Goal: Task Accomplishment & Management: Use online tool/utility

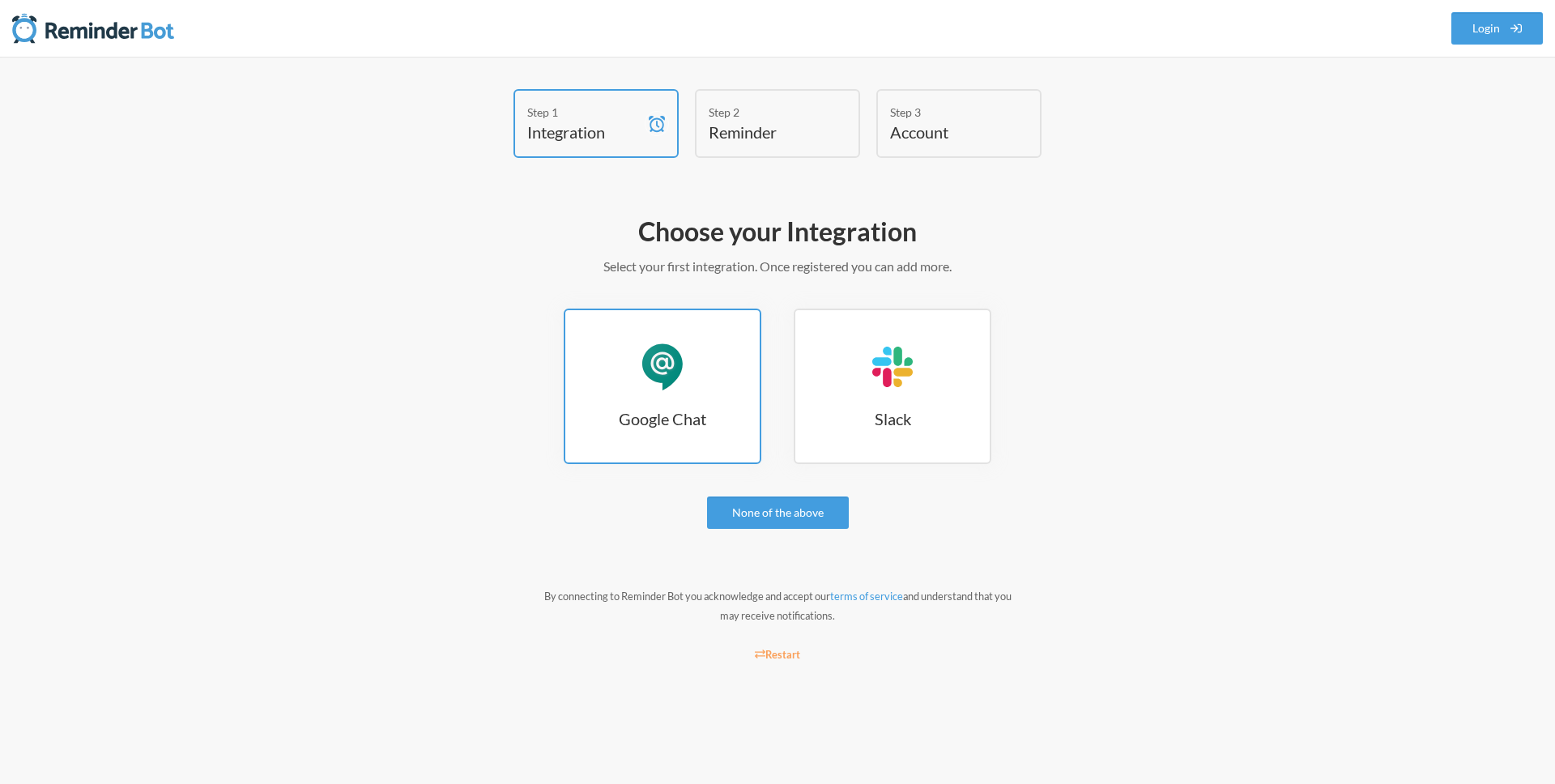
click at [677, 390] on div "Google Chat" at bounding box center [663, 367] width 49 height 49
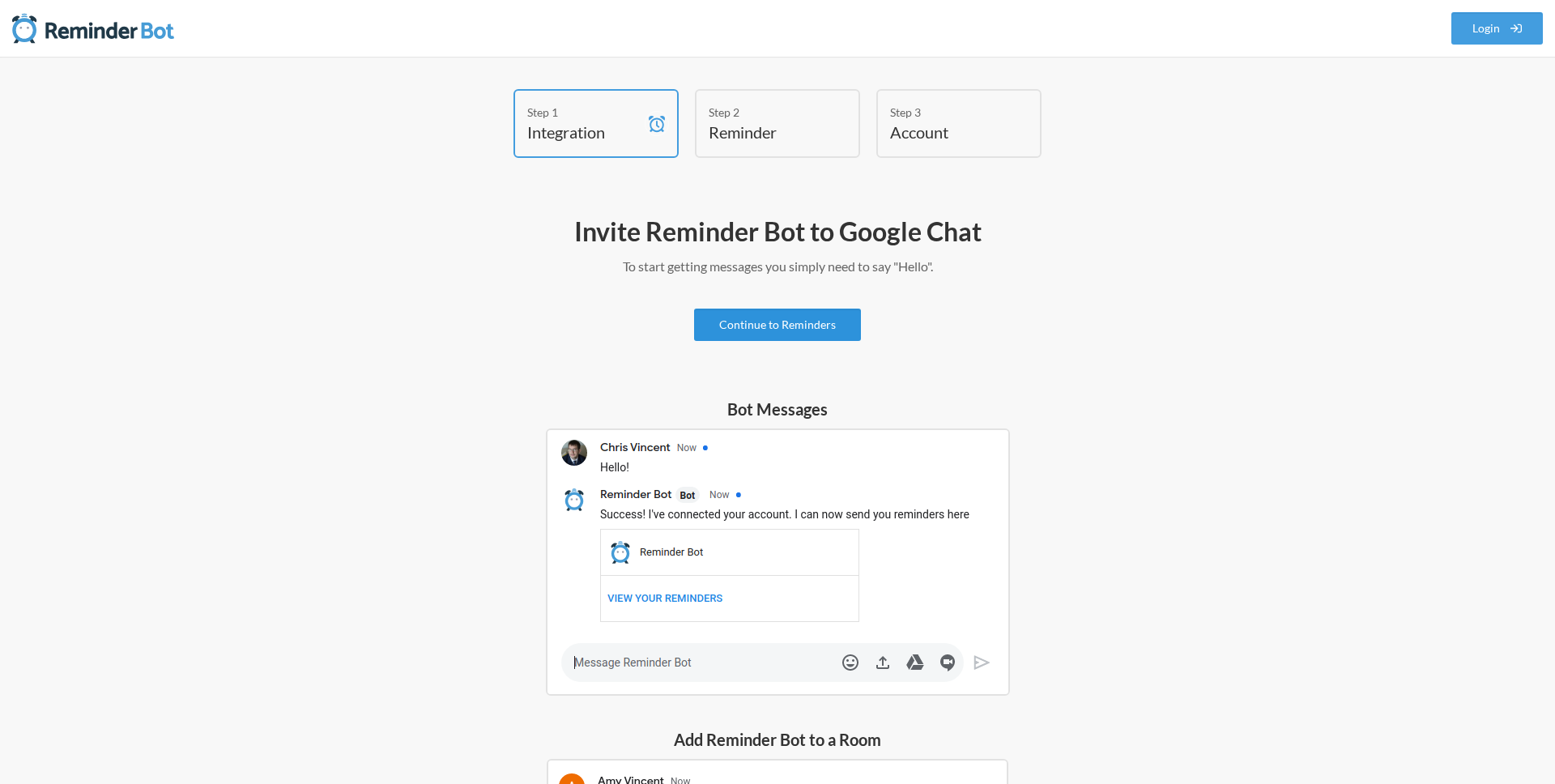
click at [799, 323] on link "Continue to Reminders" at bounding box center [777, 324] width 166 height 32
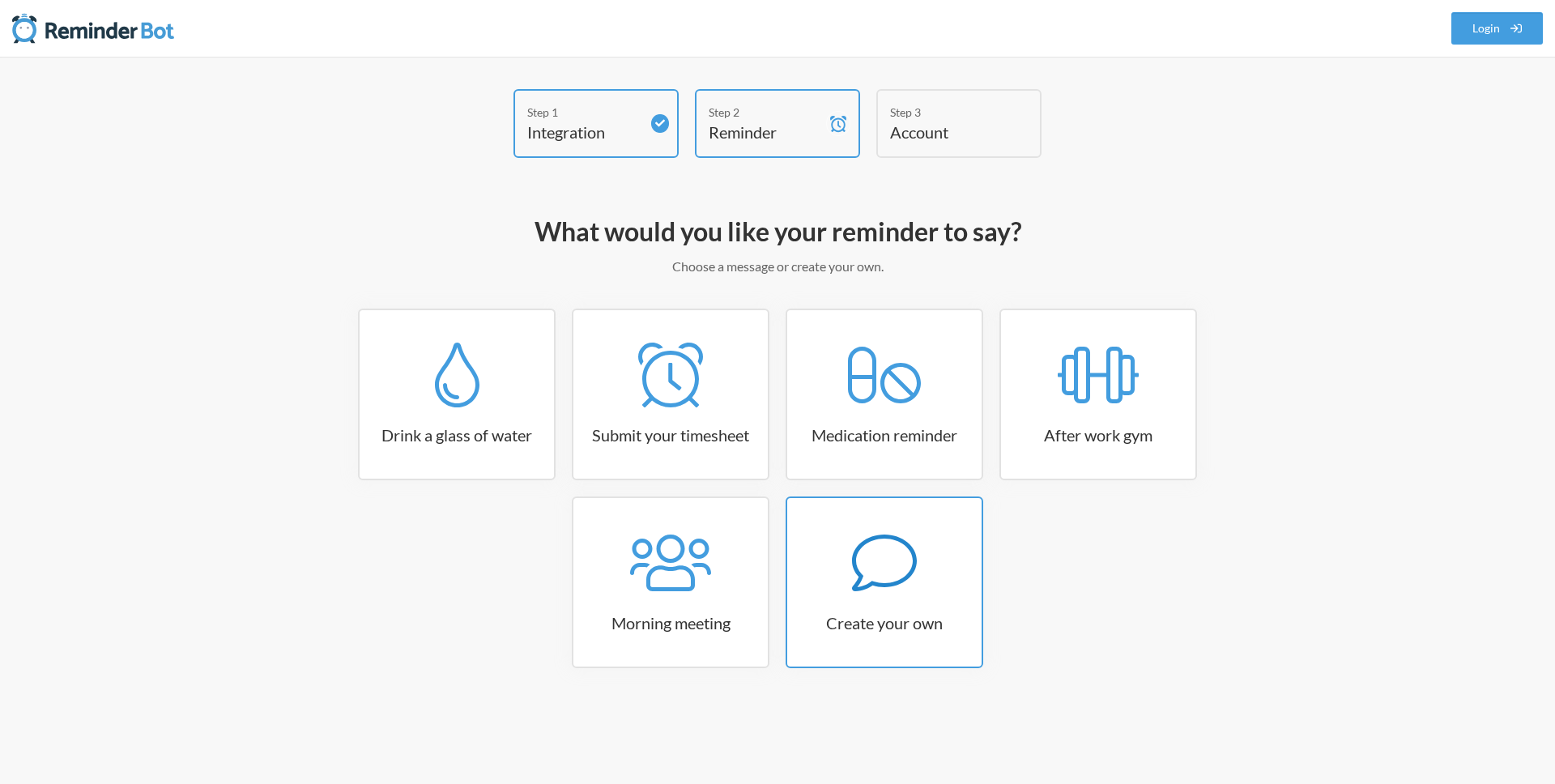
click at [906, 544] on icon at bounding box center [884, 563] width 65 height 56
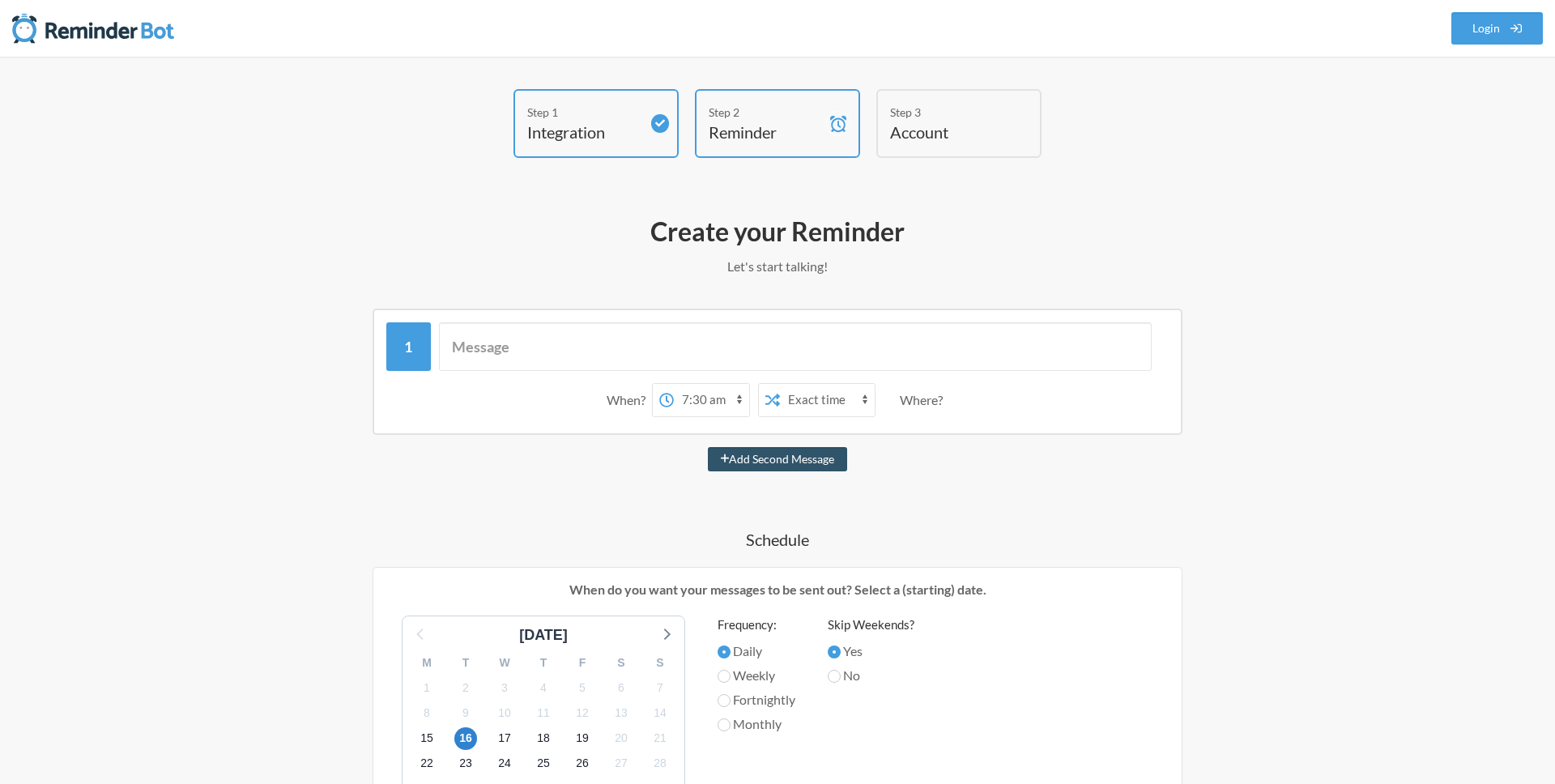
click at [710, 403] on select "12:00 am 12:15 am 12:30 am 12:45 am 1:00 am 1:15 am 1:30 am 1:45 am 2:00 am 2:1…" at bounding box center [712, 400] width 75 height 32
select select "14:00:00"
click at [674, 384] on select "12:00 am 12:15 am 12:30 am 12:45 am 1:00 am 1:15 am 1:30 am 1:45 am 2:00 am 2:1…" at bounding box center [712, 400] width 75 height 32
click at [804, 402] on select "Exact time Random time" at bounding box center [827, 400] width 95 height 32
click at [632, 353] on input "text" at bounding box center [795, 347] width 714 height 49
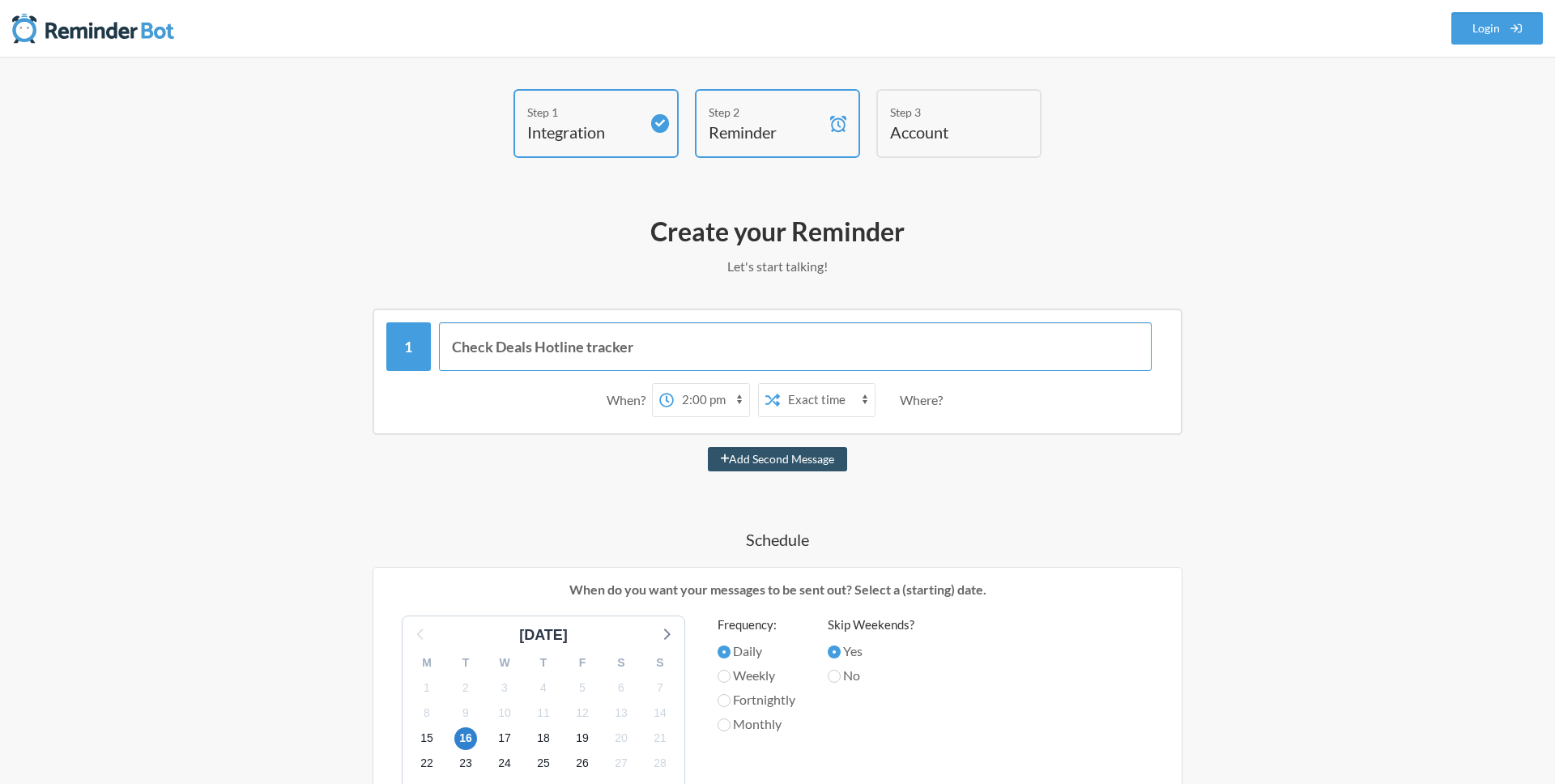
click at [473, 347] on input "Check Deals Hotline tracker" at bounding box center [795, 347] width 714 height 49
click at [738, 347] on input "Review Accounts in Deals Hotline tracker" at bounding box center [795, 347] width 714 height 49
click at [511, 351] on input "Review Accounts in Deals Hotline tracker" at bounding box center [795, 347] width 714 height 49
click at [722, 350] on input "Review accounts in Deals Hotline tracker" at bounding box center [795, 347] width 714 height 49
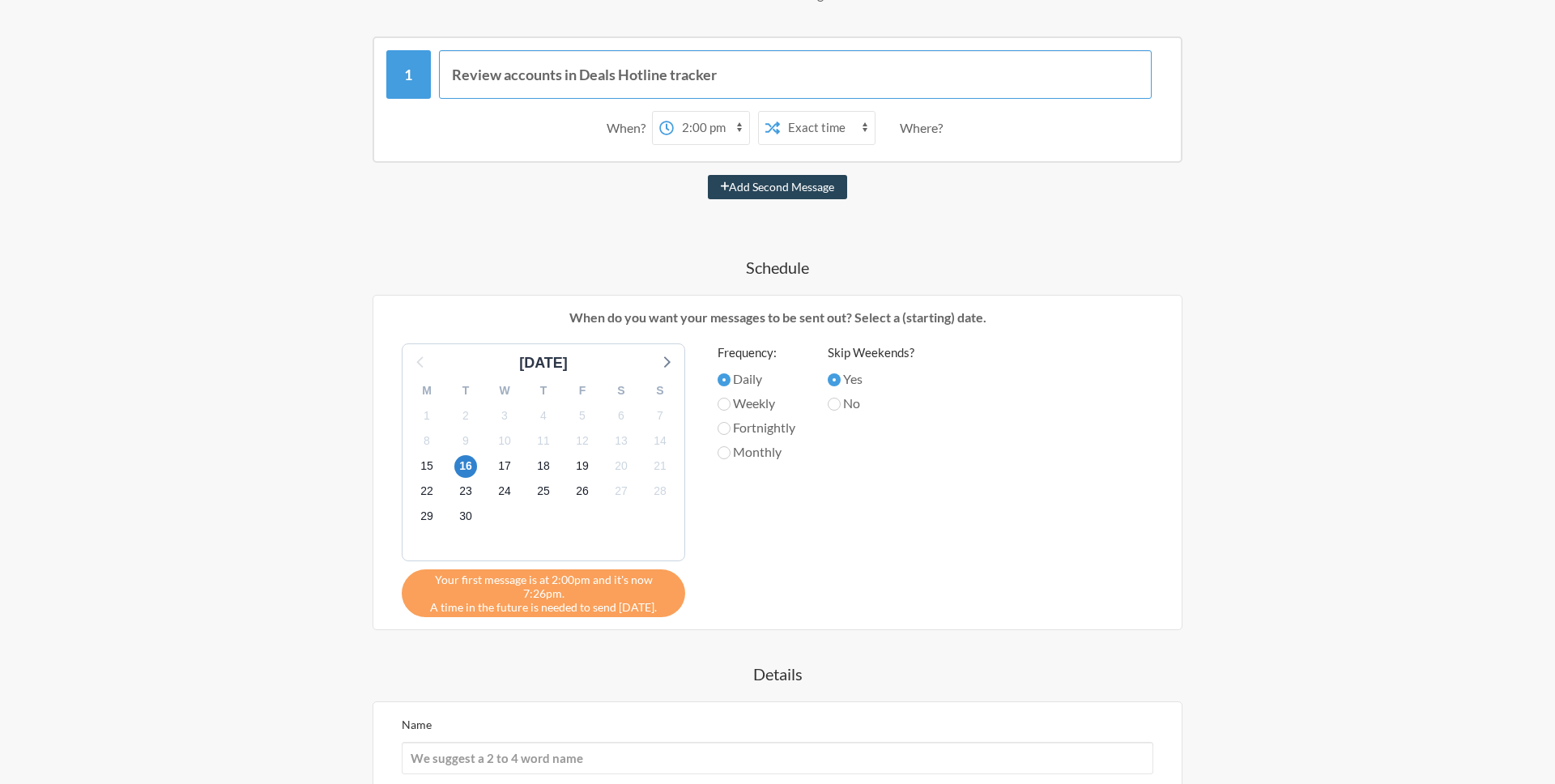
scroll to position [273, 0]
type input "Review accounts in Deals Hotline tracker"
click at [730, 400] on input "Weekly" at bounding box center [724, 403] width 13 height 13
radio input "true"
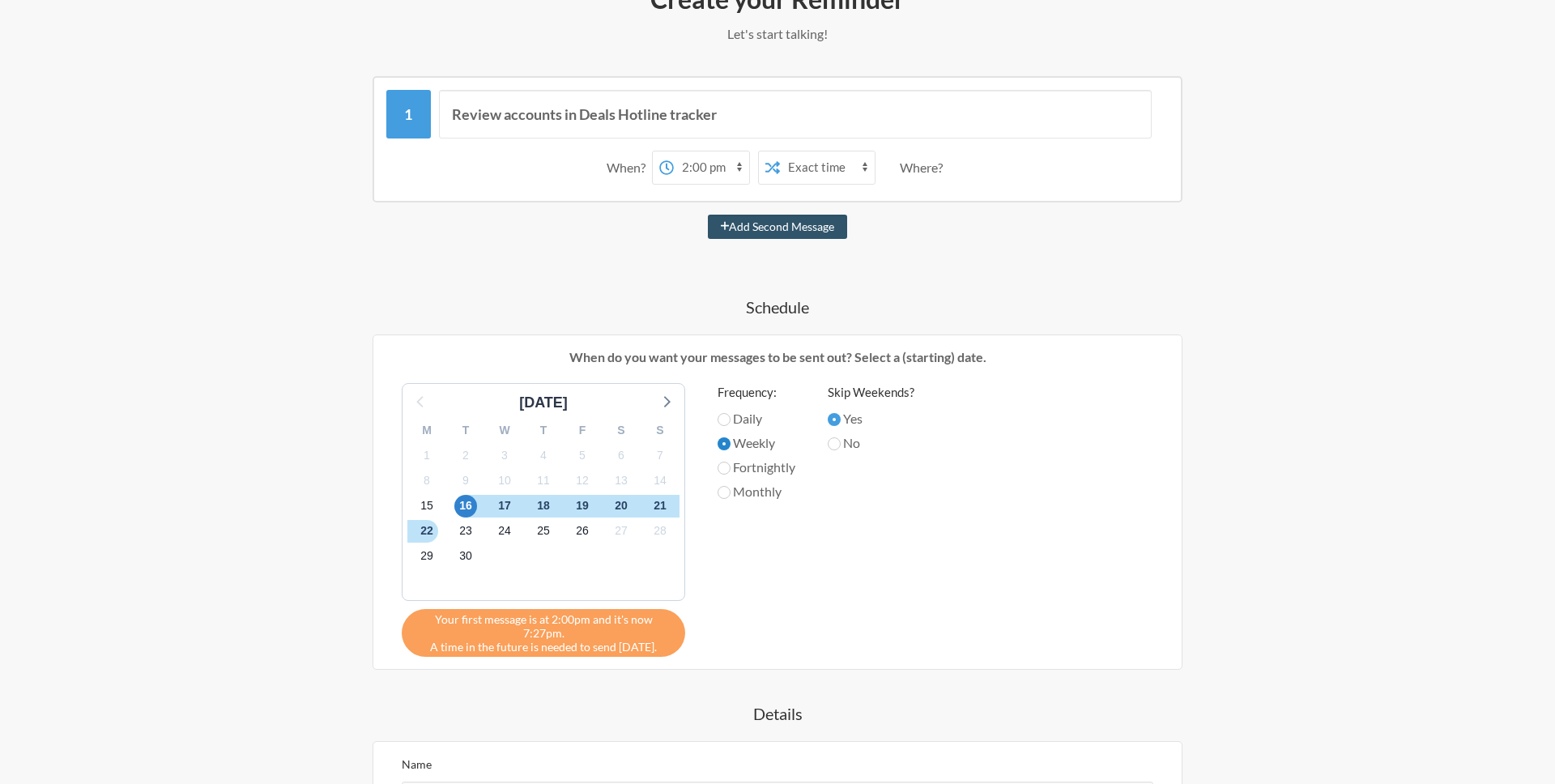
scroll to position [225, 0]
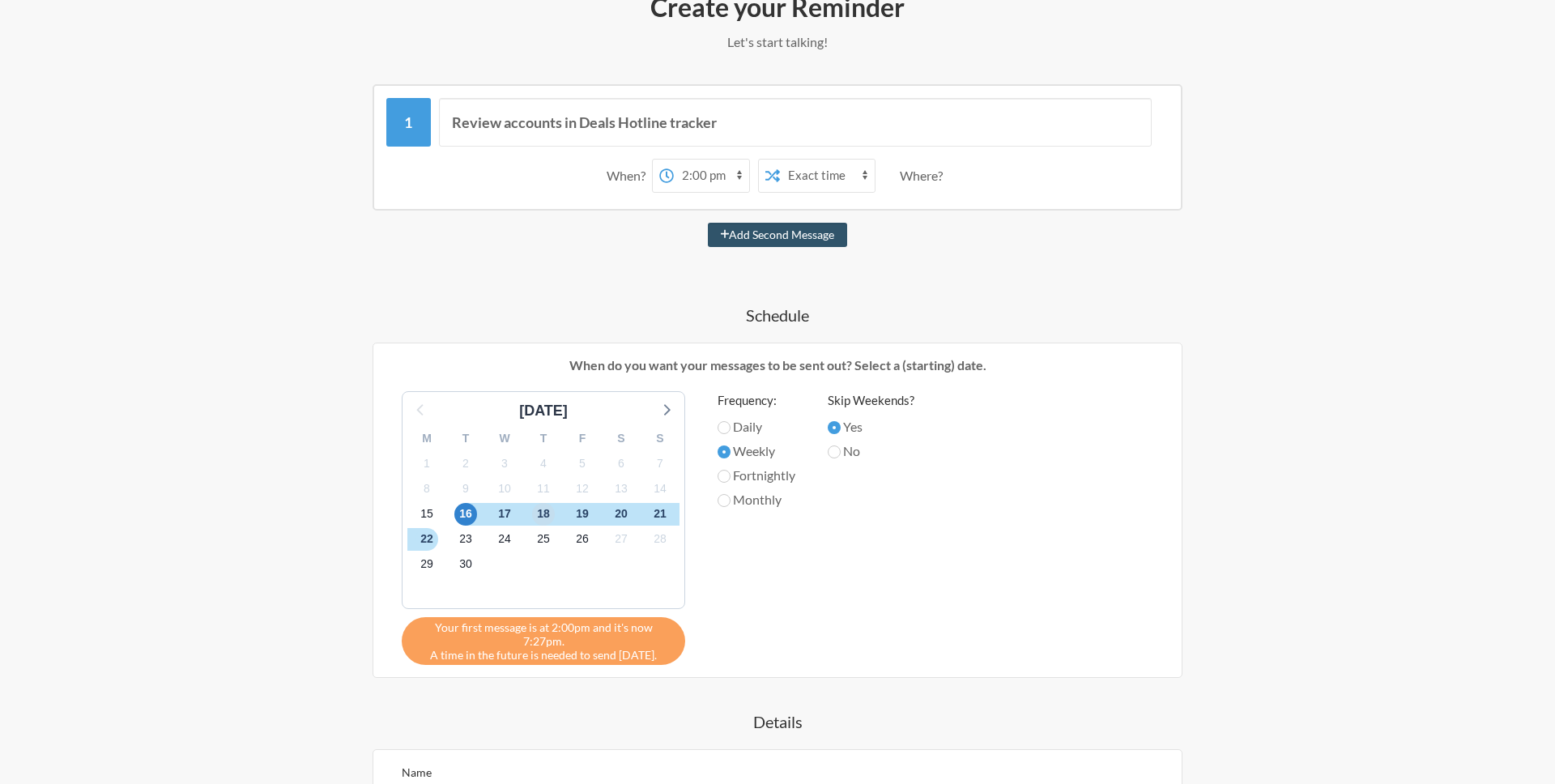
click at [545, 515] on span "18" at bounding box center [543, 514] width 23 height 23
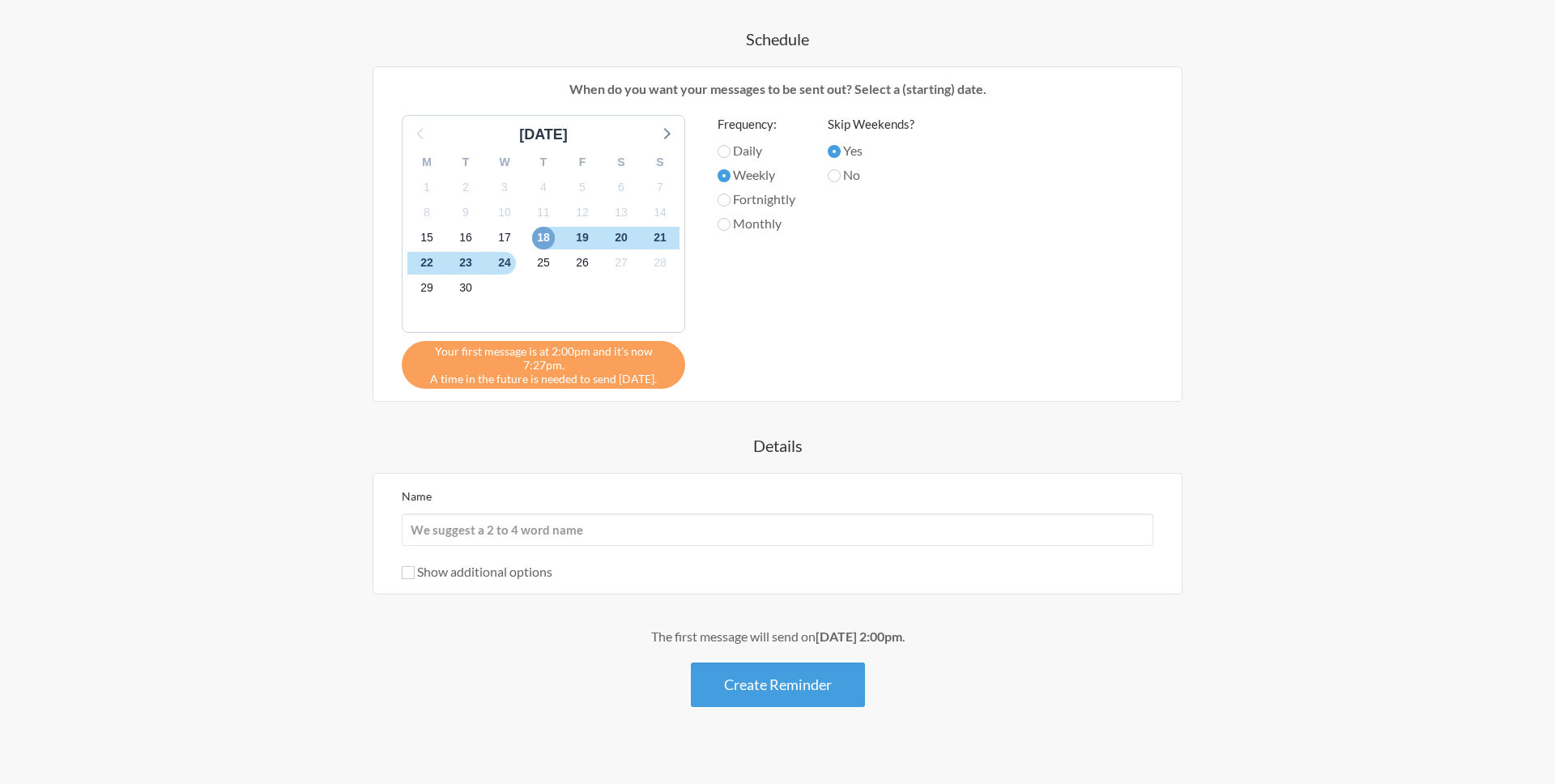
scroll to position [507, 0]
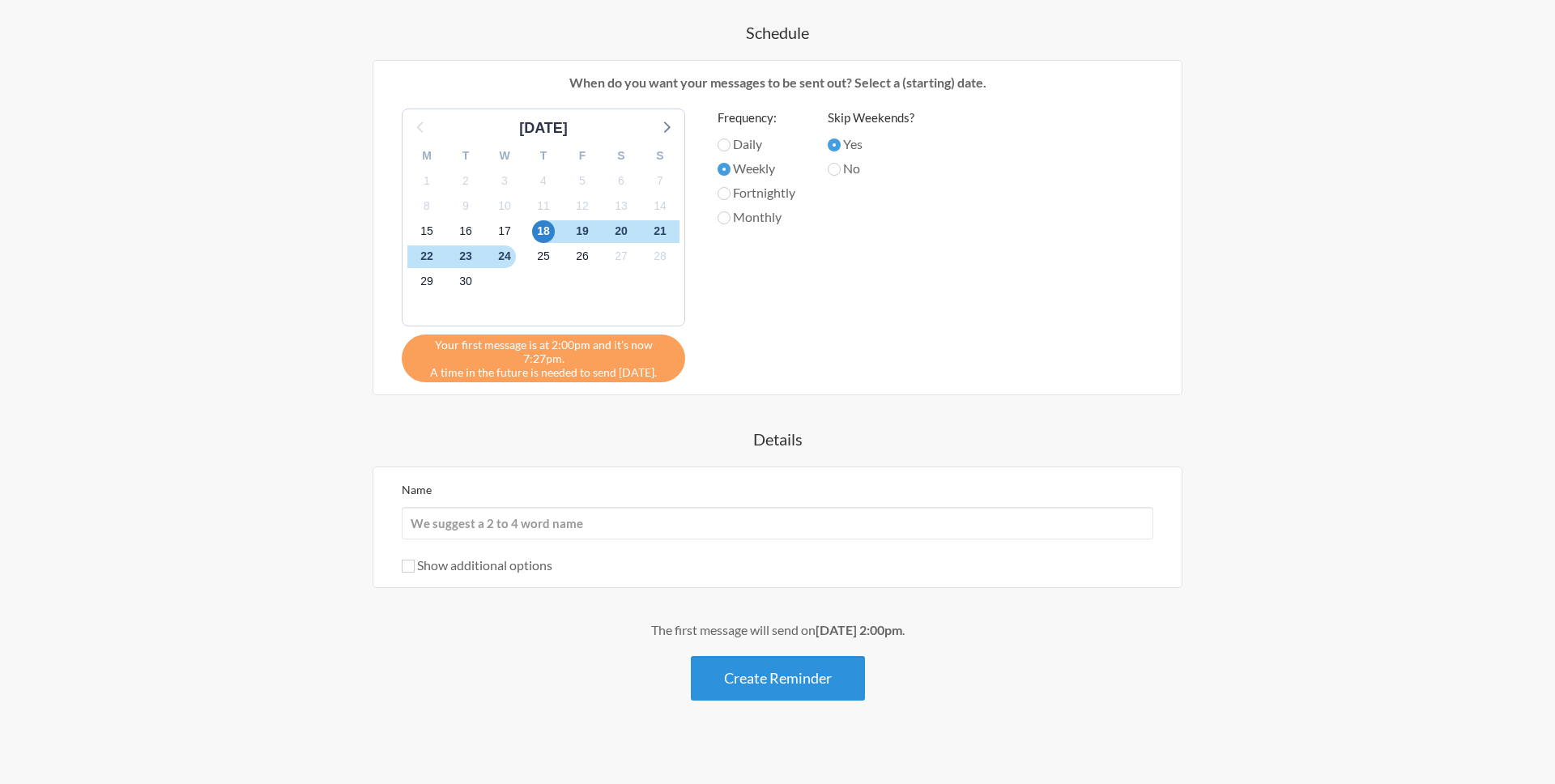
click at [771, 666] on button "Create Reminder" at bounding box center [778, 678] width 174 height 44
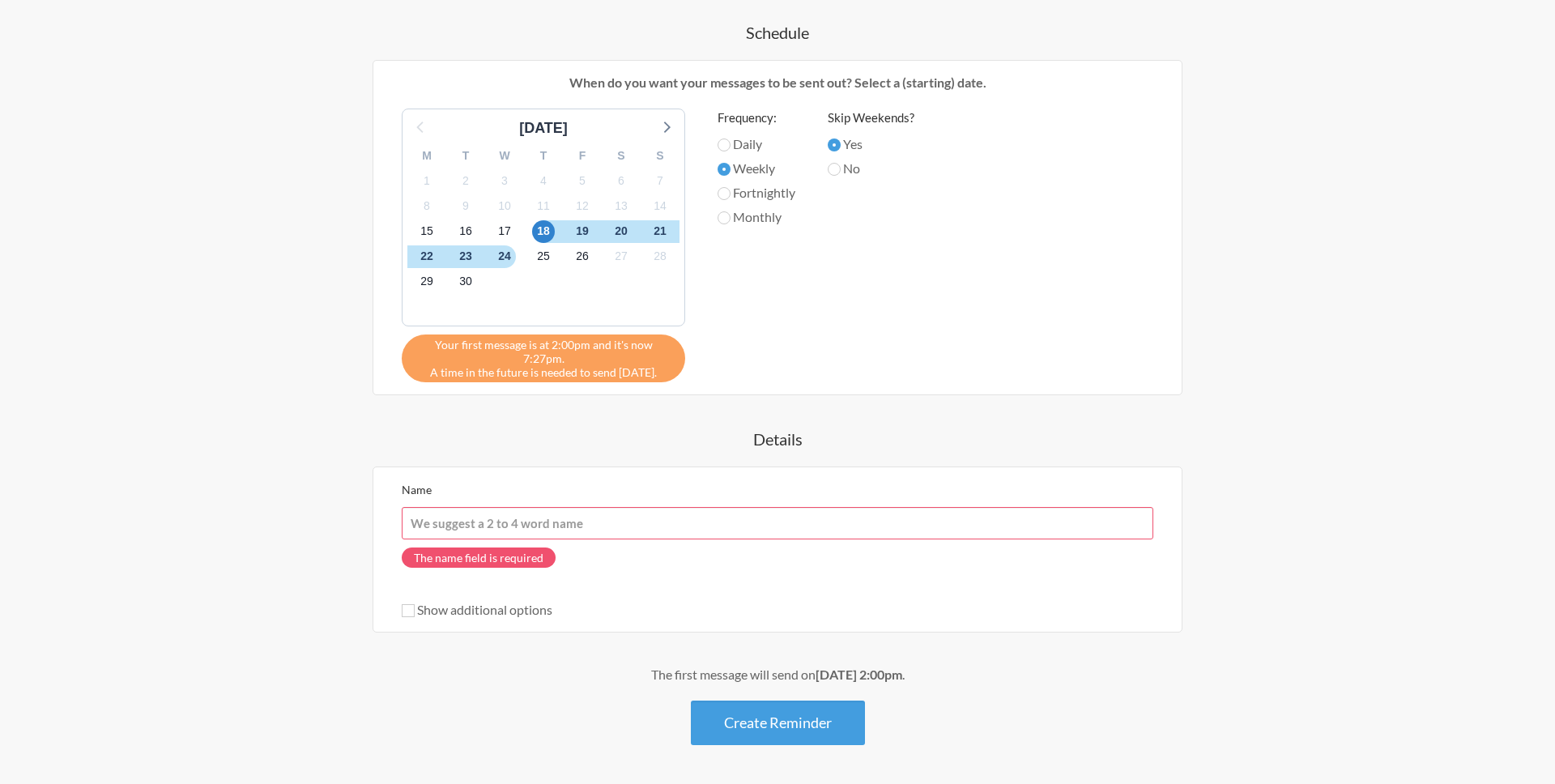
click at [668, 507] on input "Name" at bounding box center [777, 523] width 751 height 32
click at [671, 507] on input "Name" at bounding box center [777, 523] width 751 height 32
click at [664, 544] on div "The name field is required" at bounding box center [777, 561] width 751 height 44
click at [606, 507] on input "Name" at bounding box center [777, 523] width 751 height 32
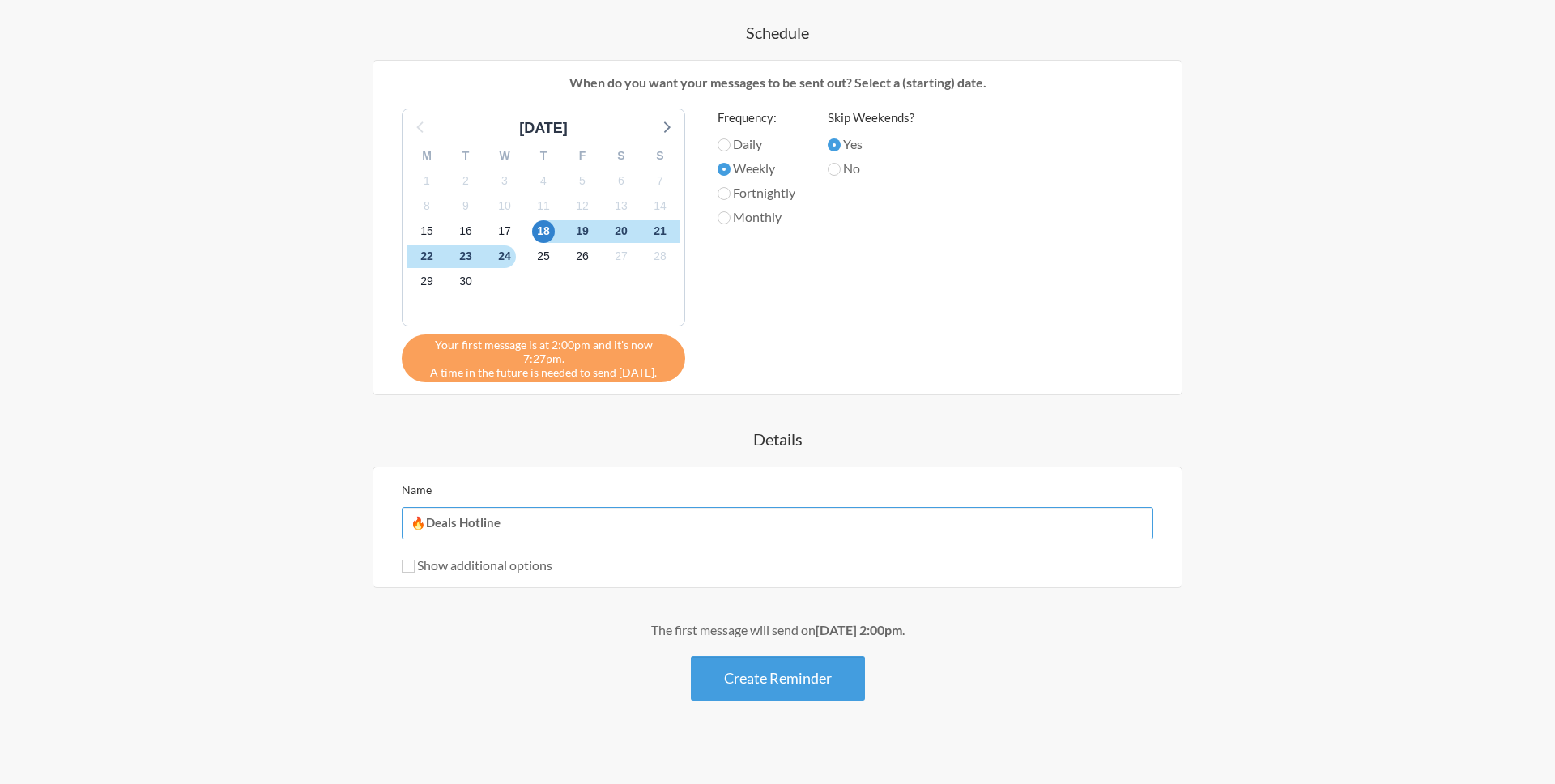
click at [550, 508] on input "🔥Deals Hotline" at bounding box center [777, 523] width 751 height 32
type input "🔥Deals Hotline🔥"
click at [774, 672] on button "Create Reminder" at bounding box center [778, 678] width 174 height 44
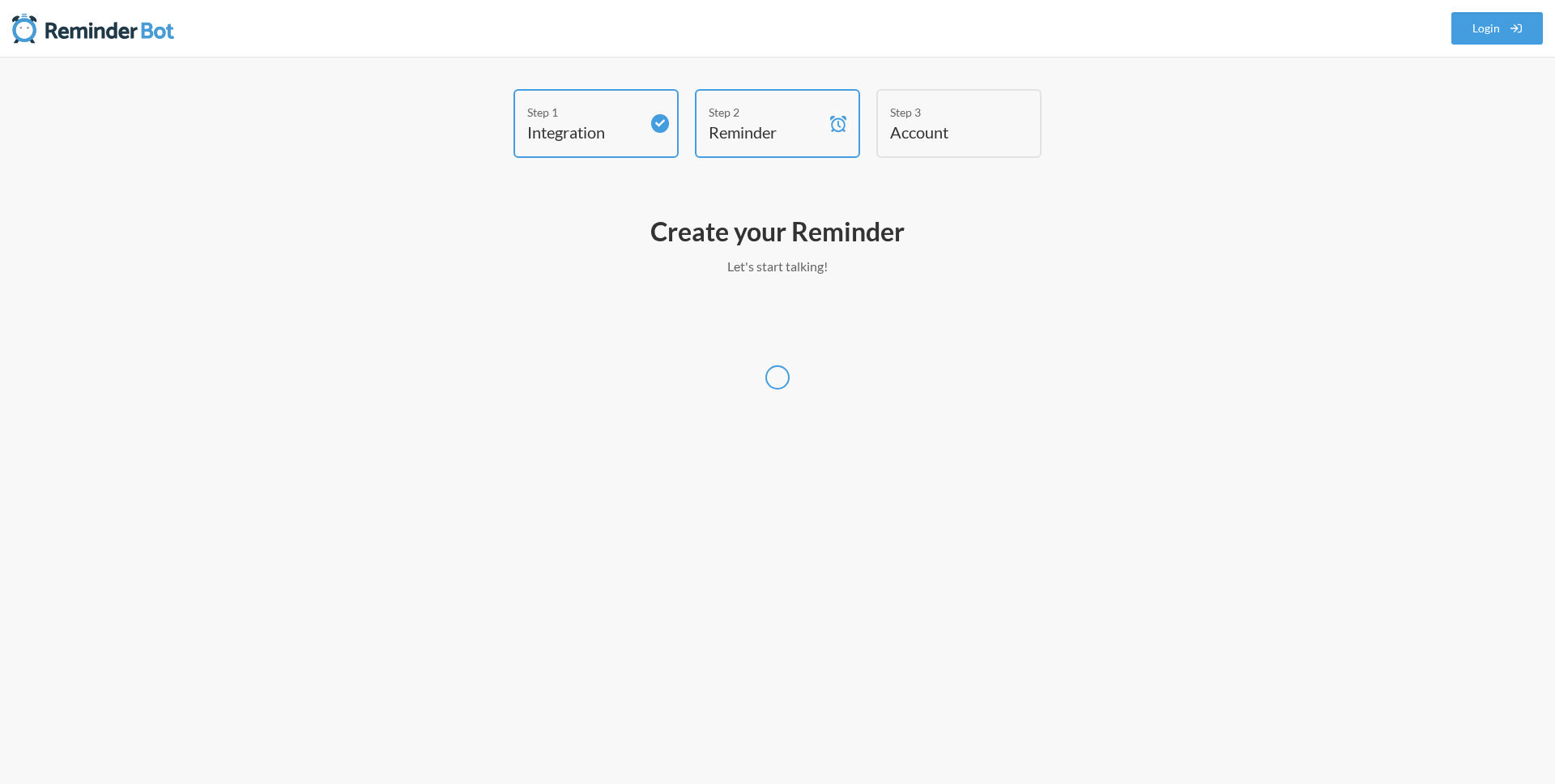
scroll to position [0, 0]
select select "UTC"
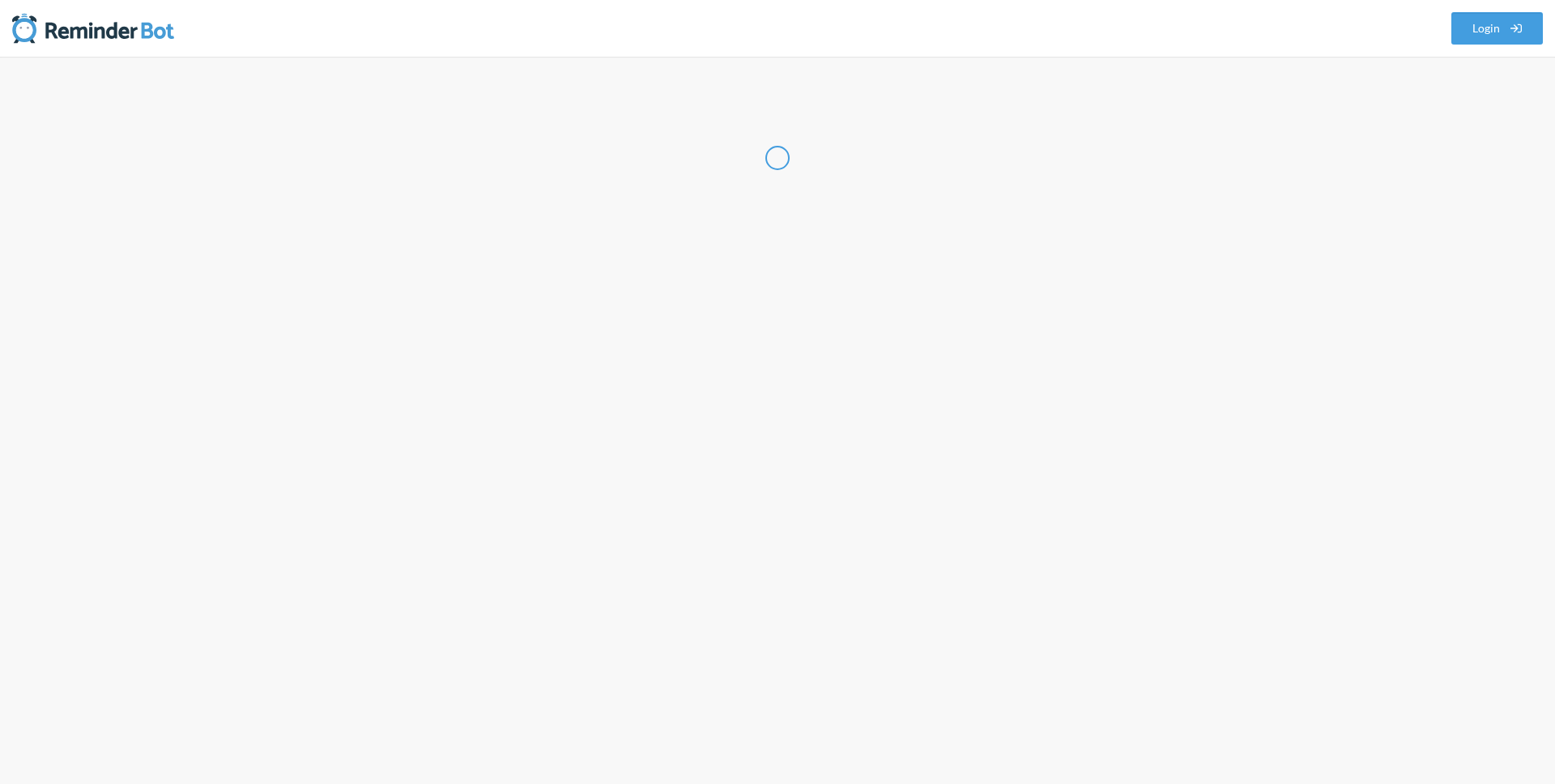
select select "IN"
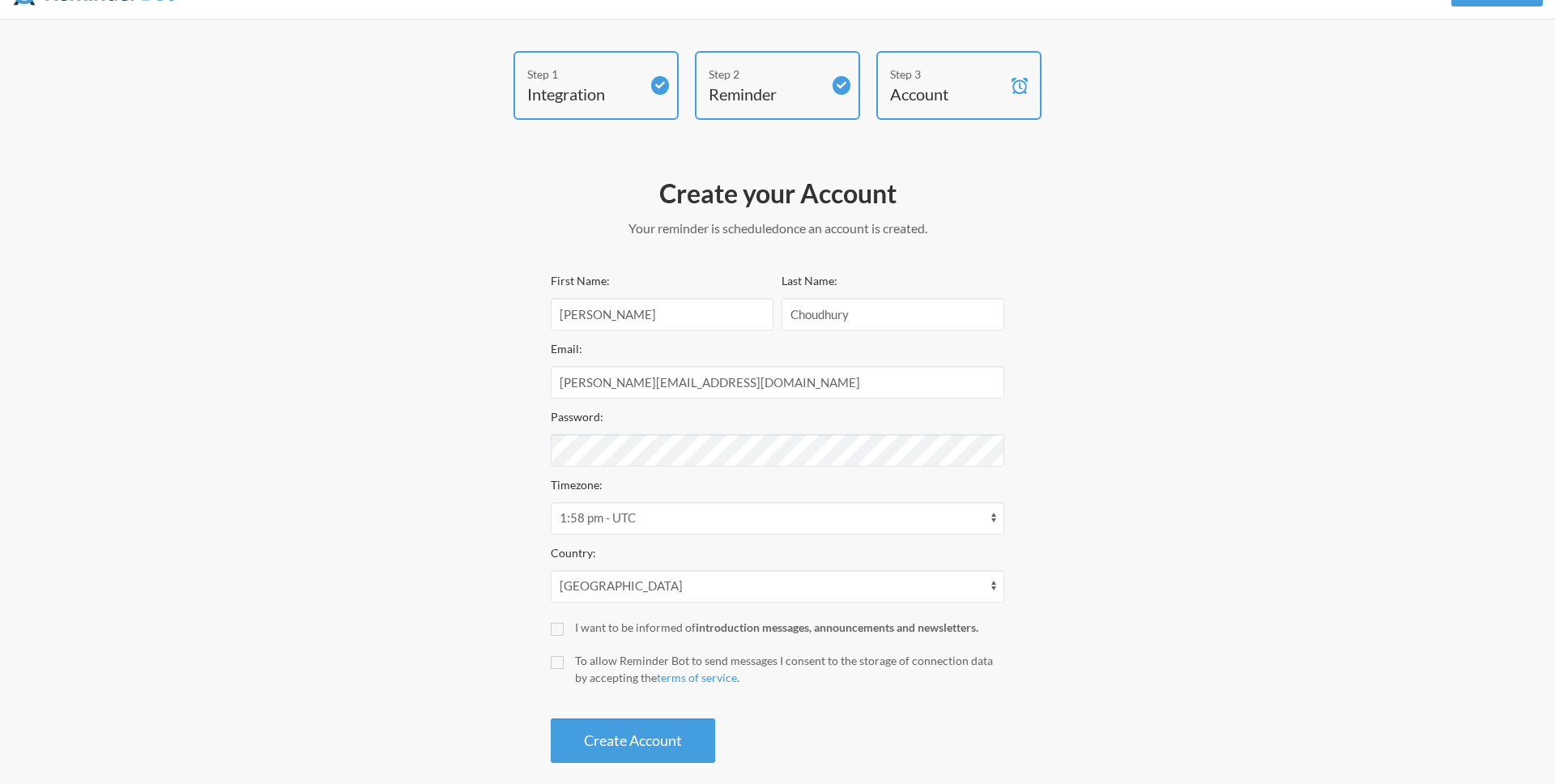
scroll to position [57, 0]
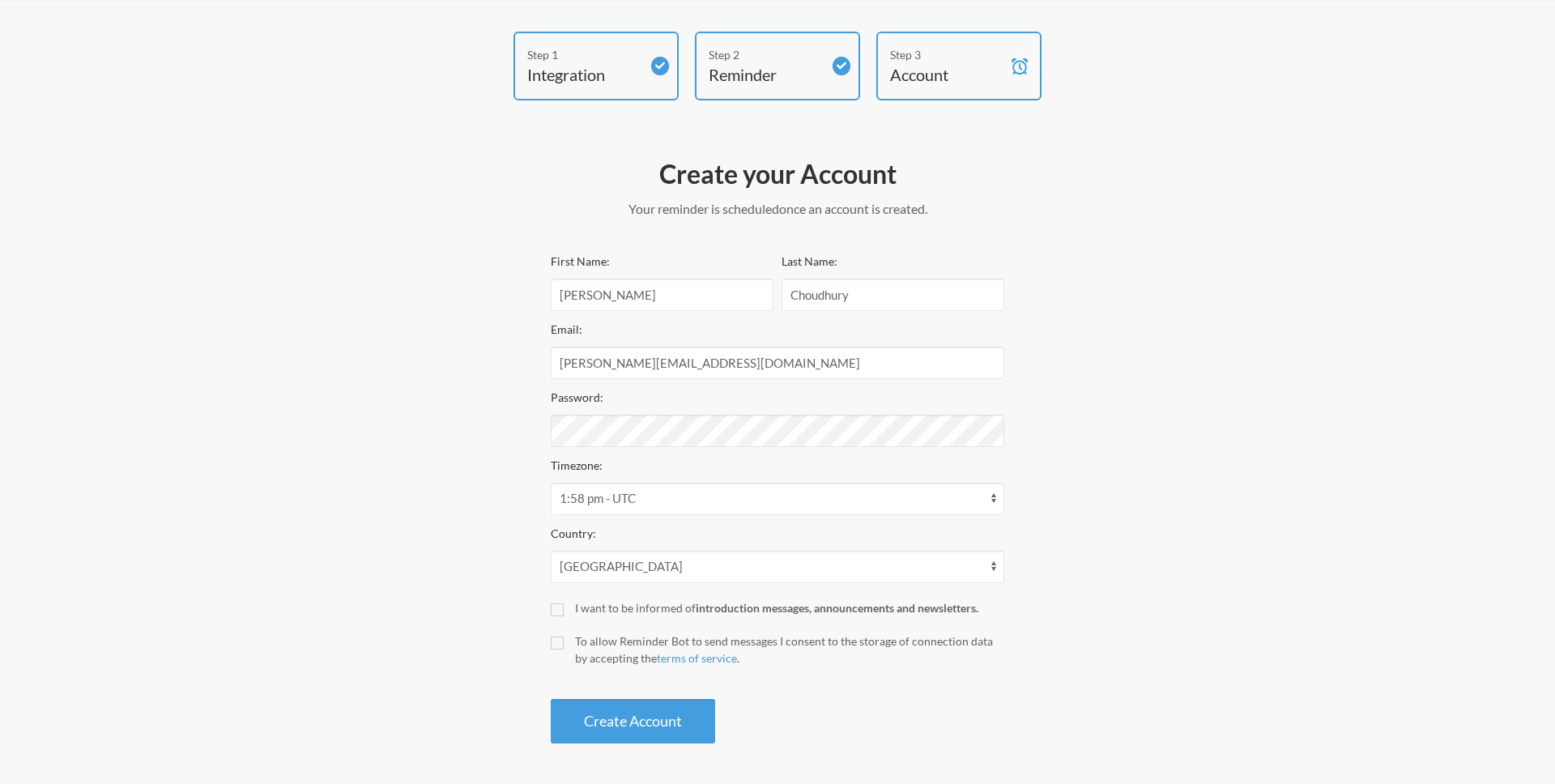
click at [608, 604] on div "I want to be informed of introduction messages, announcements and newsletters." at bounding box center [790, 607] width 430 height 17
click at [564, 604] on input "I want to be informed of introduction messages, announcements and newsletters." at bounding box center [558, 610] width 13 height 13
checkbox input "true"
click at [593, 645] on div "To allow Reminder Bot to send messages I consent to the storage of connection d…" at bounding box center [790, 650] width 430 height 34
click at [564, 645] on input "To allow Reminder Bot to send messages I consent to the storage of connection d…" at bounding box center [558, 643] width 13 height 13
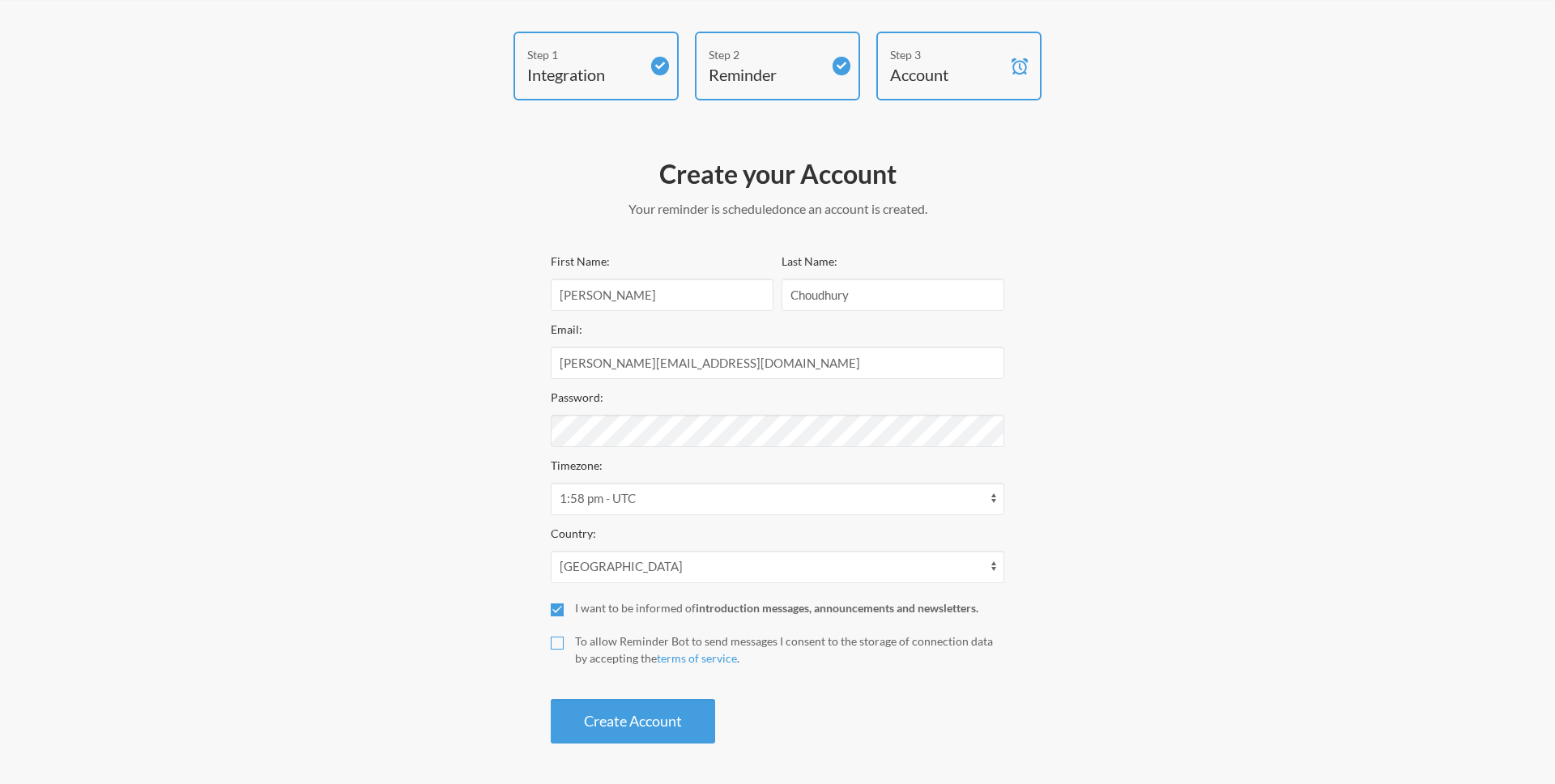
checkbox input "true"
click at [620, 712] on button "Create Account" at bounding box center [633, 720] width 165 height 44
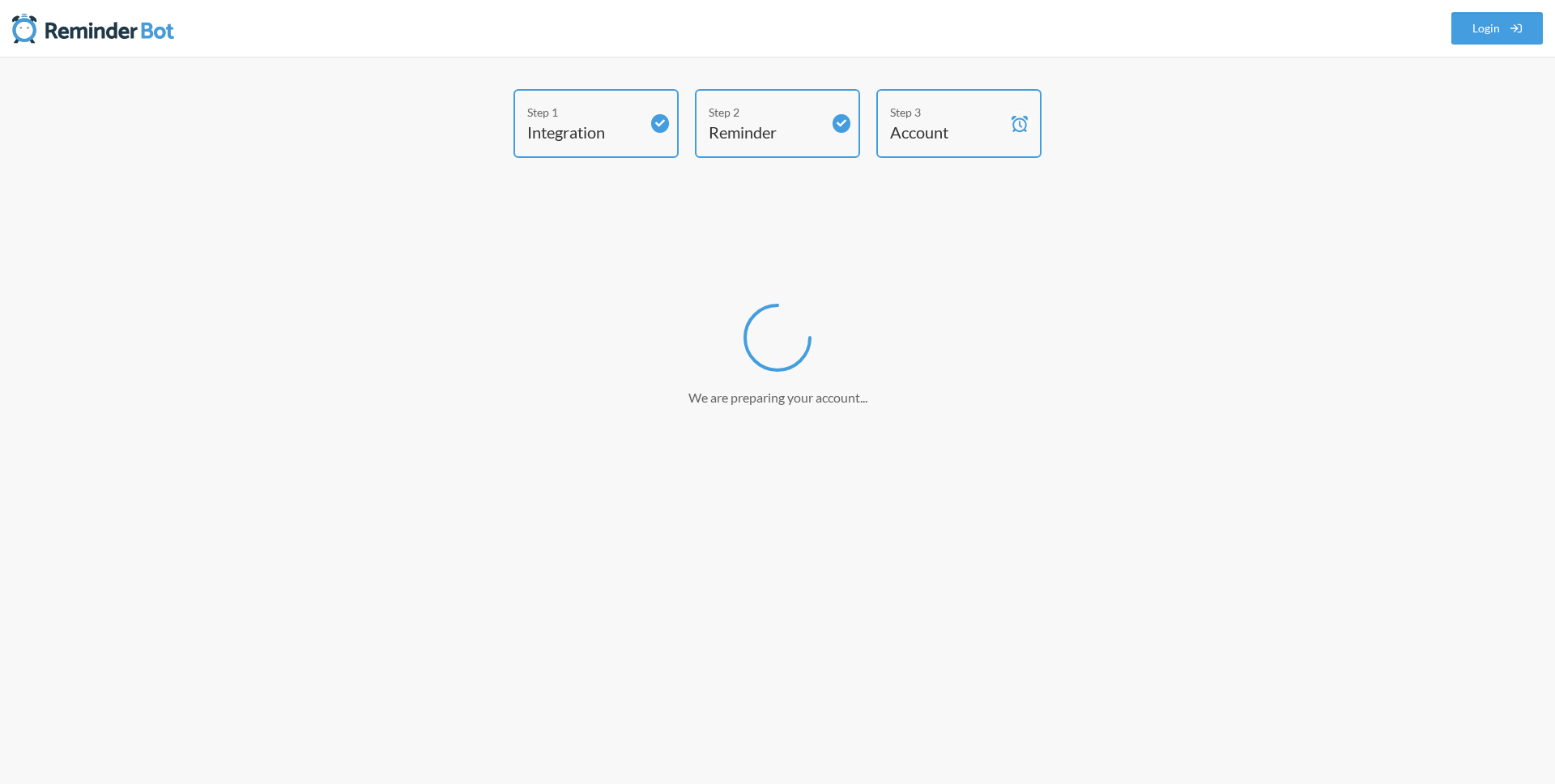
scroll to position [0, 0]
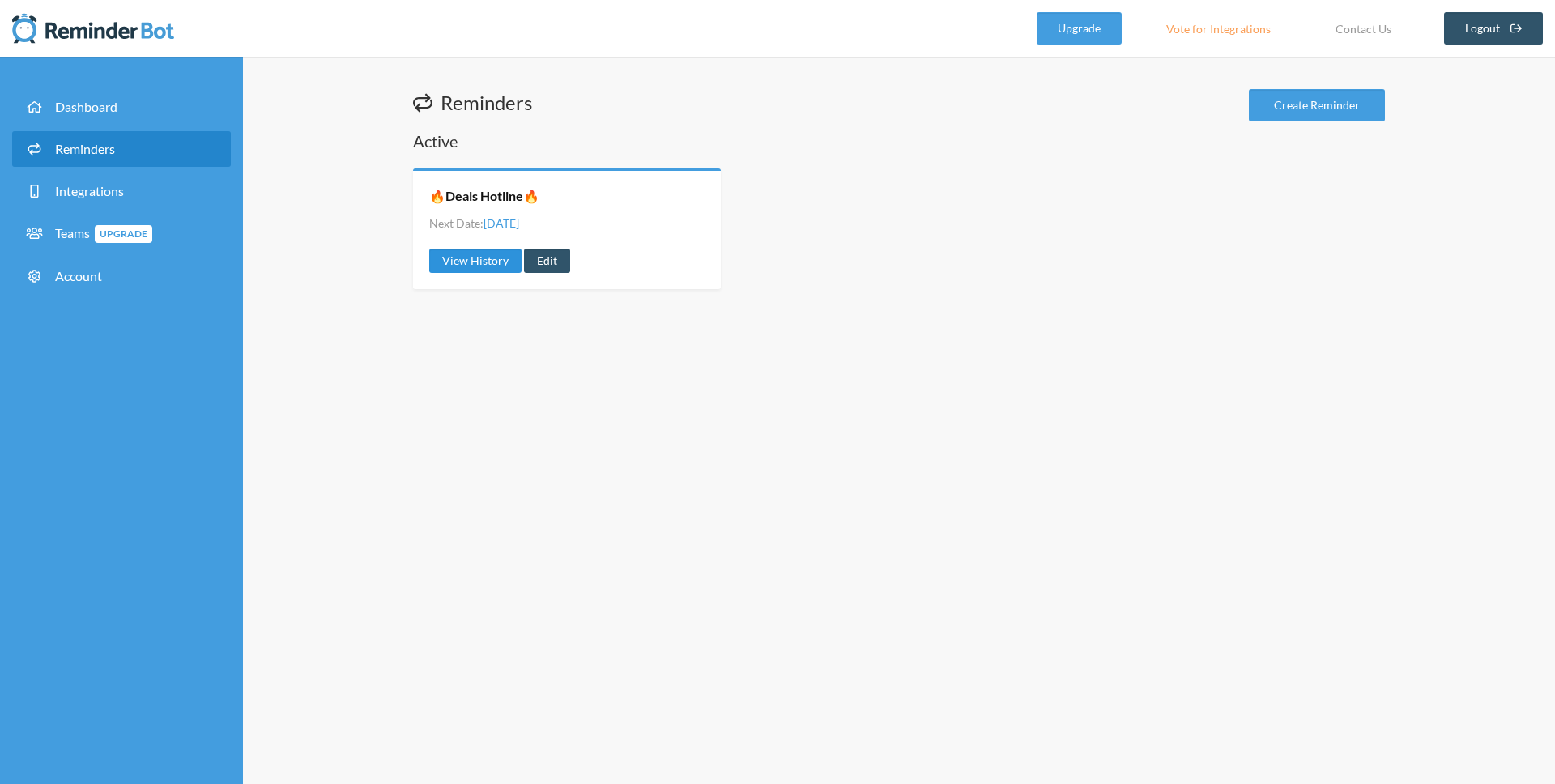
click at [482, 260] on link "View History" at bounding box center [476, 260] width 92 height 24
